Goal: Transaction & Acquisition: Purchase product/service

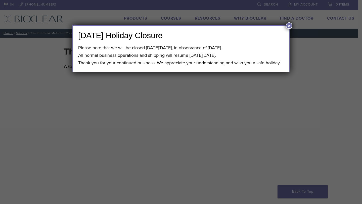
click at [293, 24] on div "Labor Day Holiday Closure Please note that we will be closed on Monday, Septemb…" at bounding box center [181, 102] width 362 height 204
click at [288, 26] on button "×" at bounding box center [289, 25] width 7 height 7
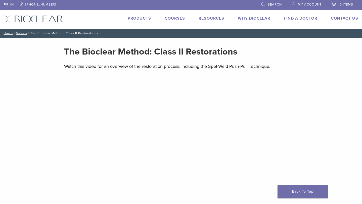
click at [139, 21] on link "Products" at bounding box center [139, 18] width 23 height 5
click at [142, 18] on link "Products" at bounding box center [139, 18] width 23 height 5
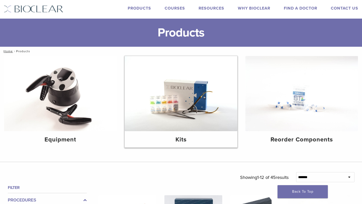
scroll to position [10, 0]
click at [181, 144] on h4 "Kits" at bounding box center [181, 139] width 105 height 9
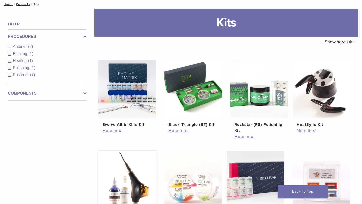
scroll to position [47, 0]
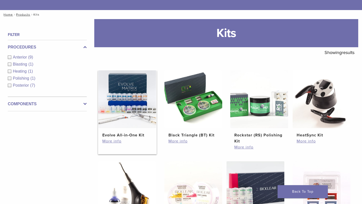
click at [118, 125] on img at bounding box center [127, 99] width 58 height 58
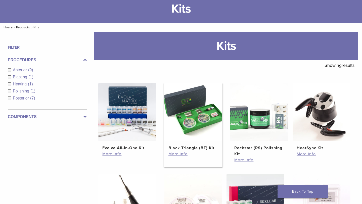
scroll to position [15, 0]
